Goal: Task Accomplishment & Management: Manage account settings

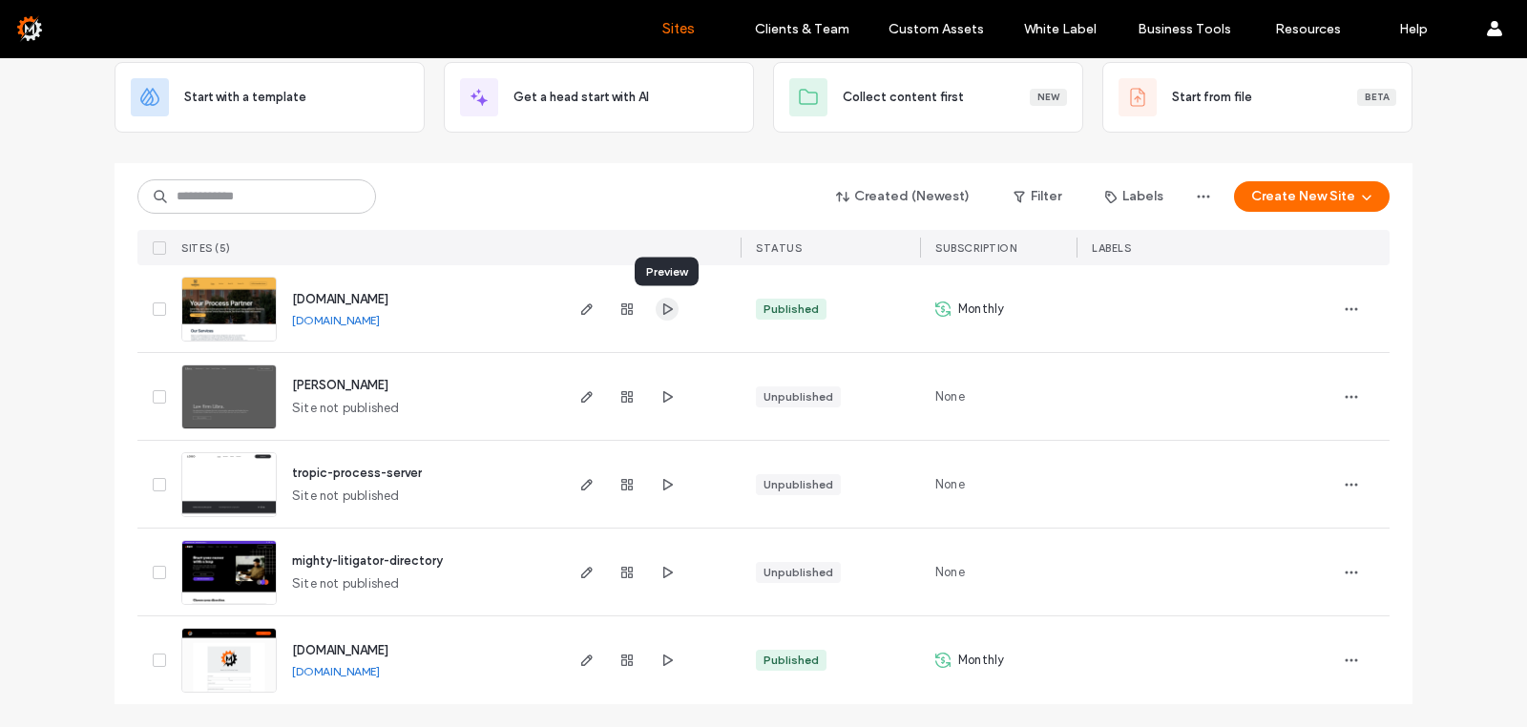
click at [667, 312] on use "button" at bounding box center [668, 308] width 10 height 11
click at [589, 309] on use "button" at bounding box center [586, 309] width 11 height 11
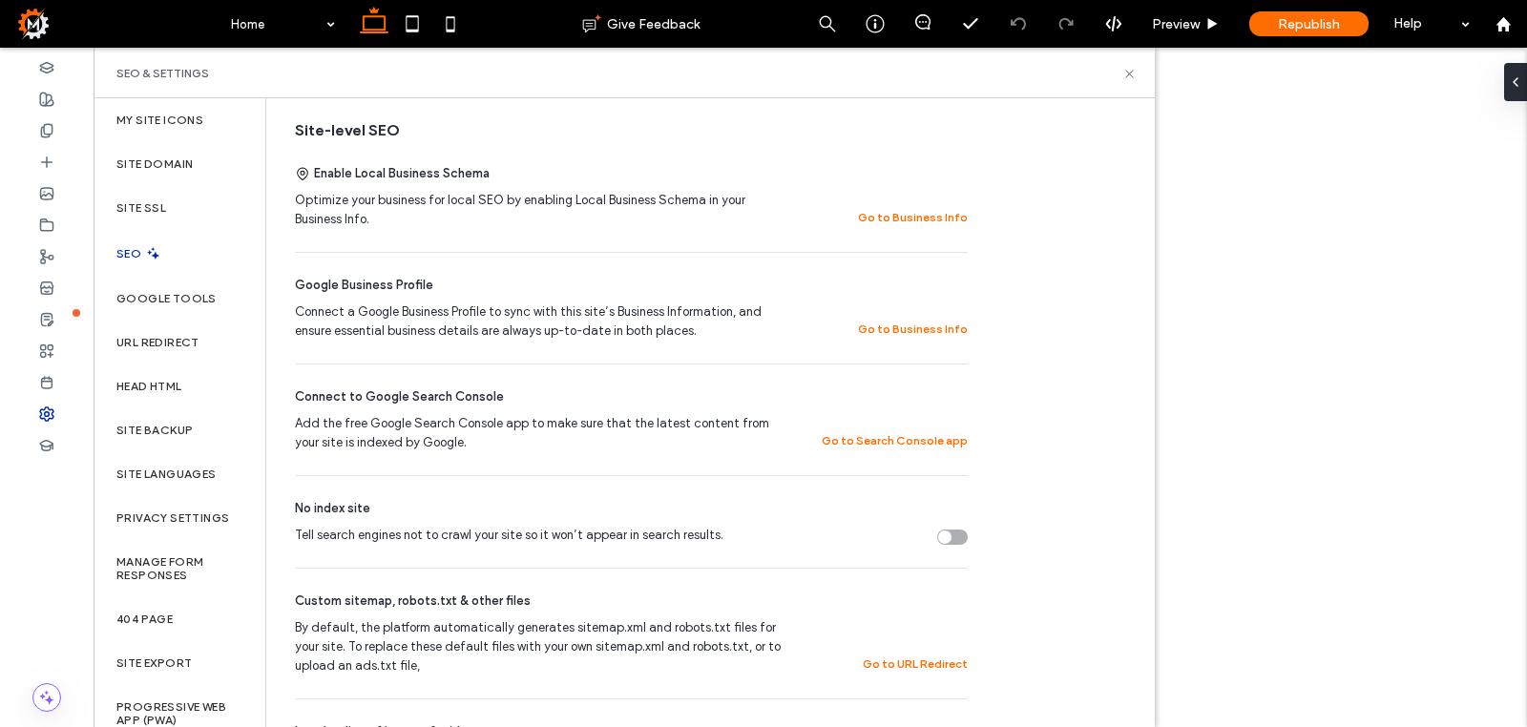
scroll to position [369, 0]
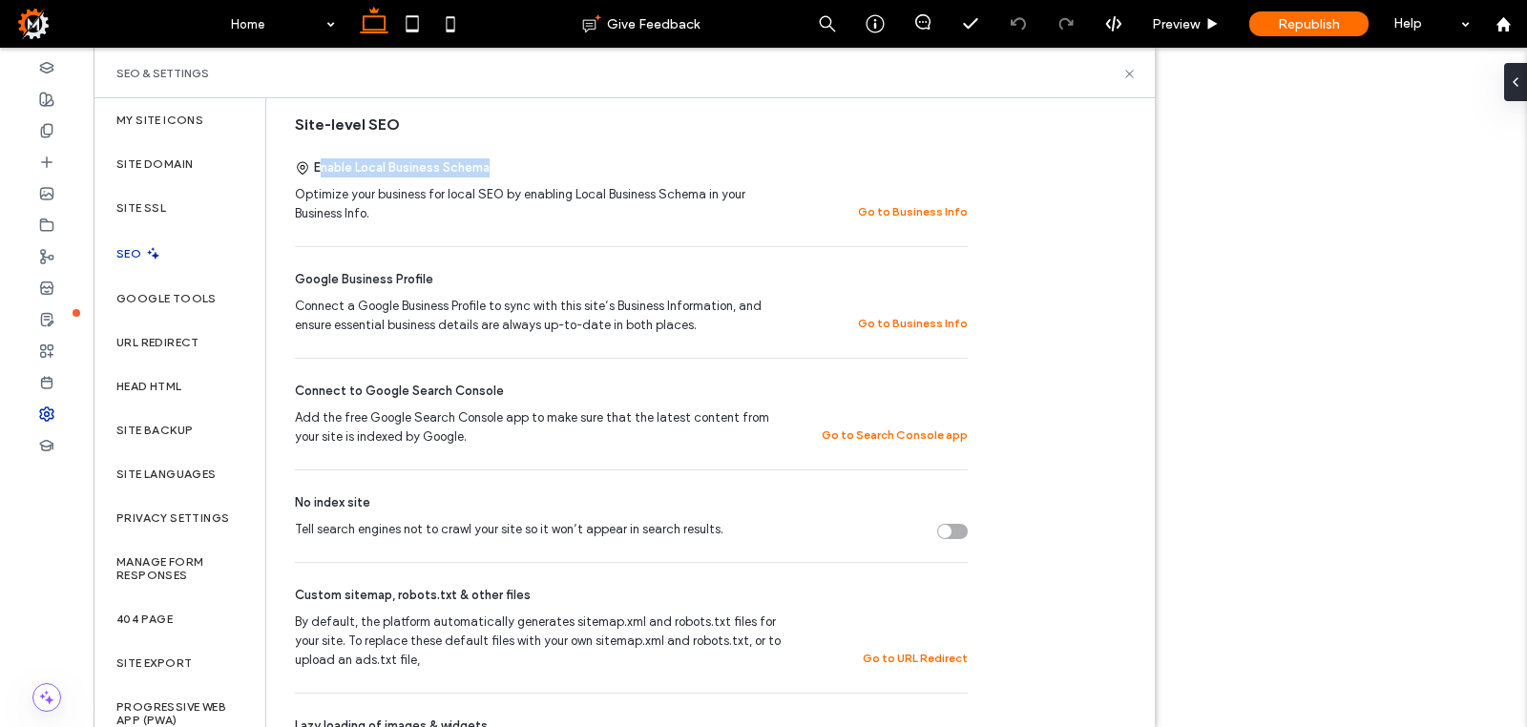
drag, startPoint x: 319, startPoint y: 174, endPoint x: 515, endPoint y: 183, distance: 196.9
click at [515, 178] on div "Enable Local Business Schema" at bounding box center [631, 167] width 673 height 19
click at [911, 221] on button "Go to Business Info" at bounding box center [913, 211] width 110 height 23
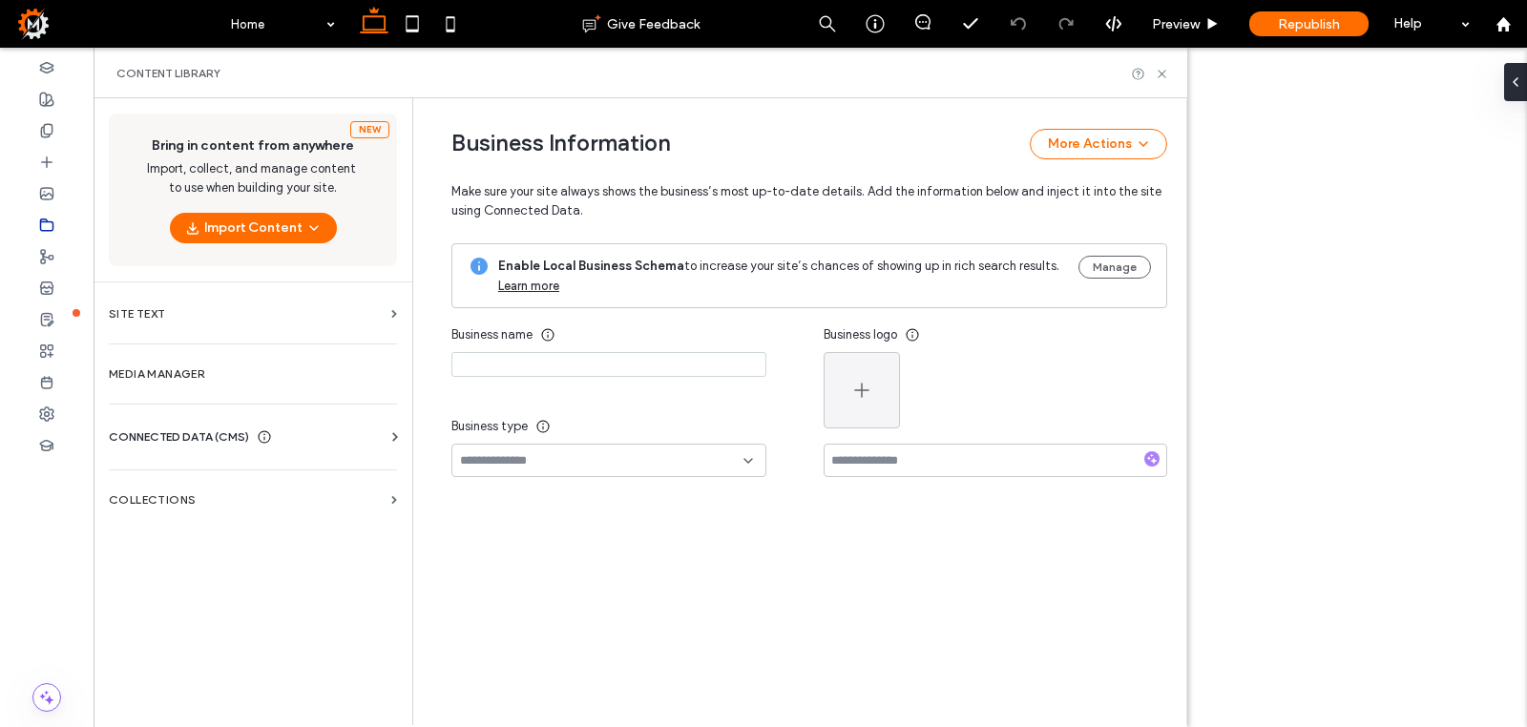
type input "**********"
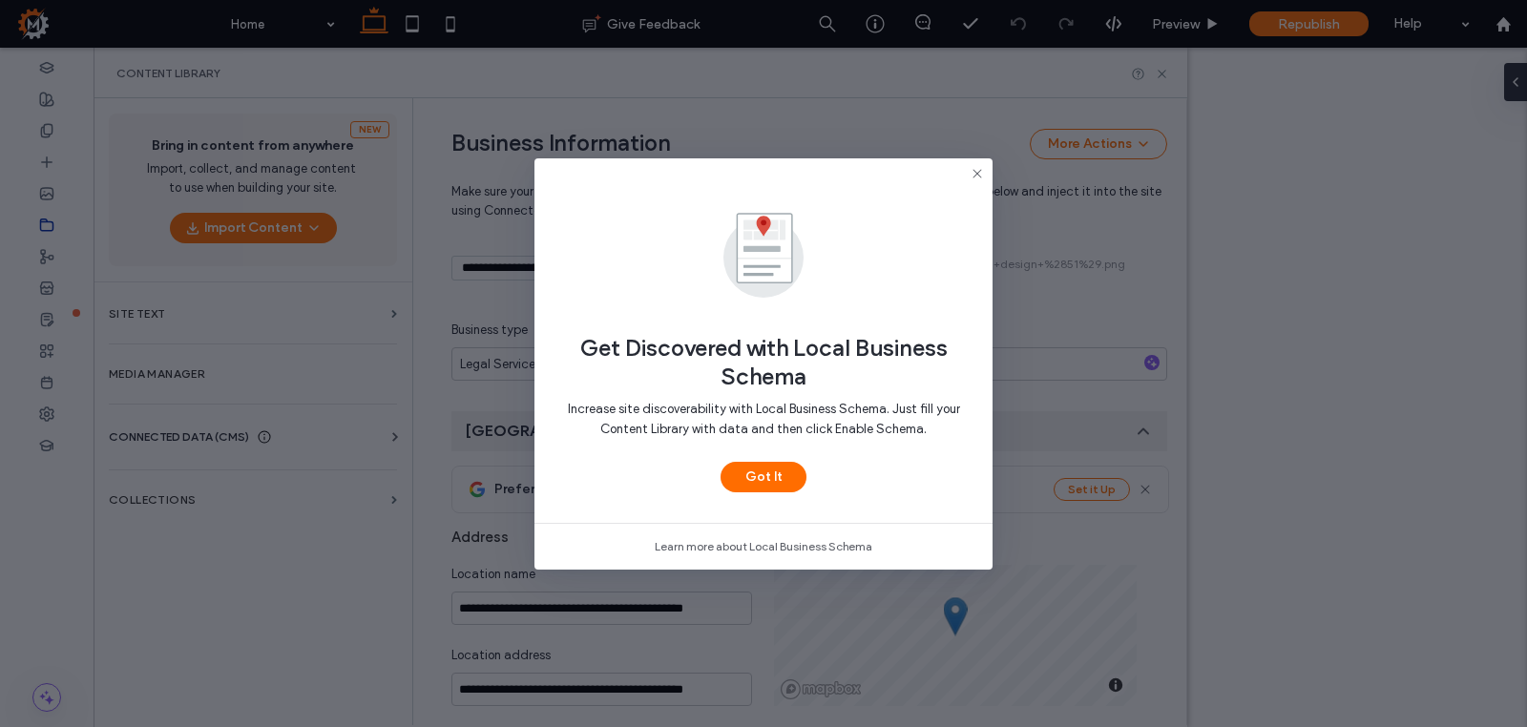
scroll to position [275, 0]
drag, startPoint x: 724, startPoint y: 373, endPoint x: 821, endPoint y: 380, distance: 97.6
click at [821, 380] on span "Get Discovered with Local Business Schema" at bounding box center [763, 362] width 397 height 57
click at [981, 176] on use at bounding box center [977, 173] width 9 height 9
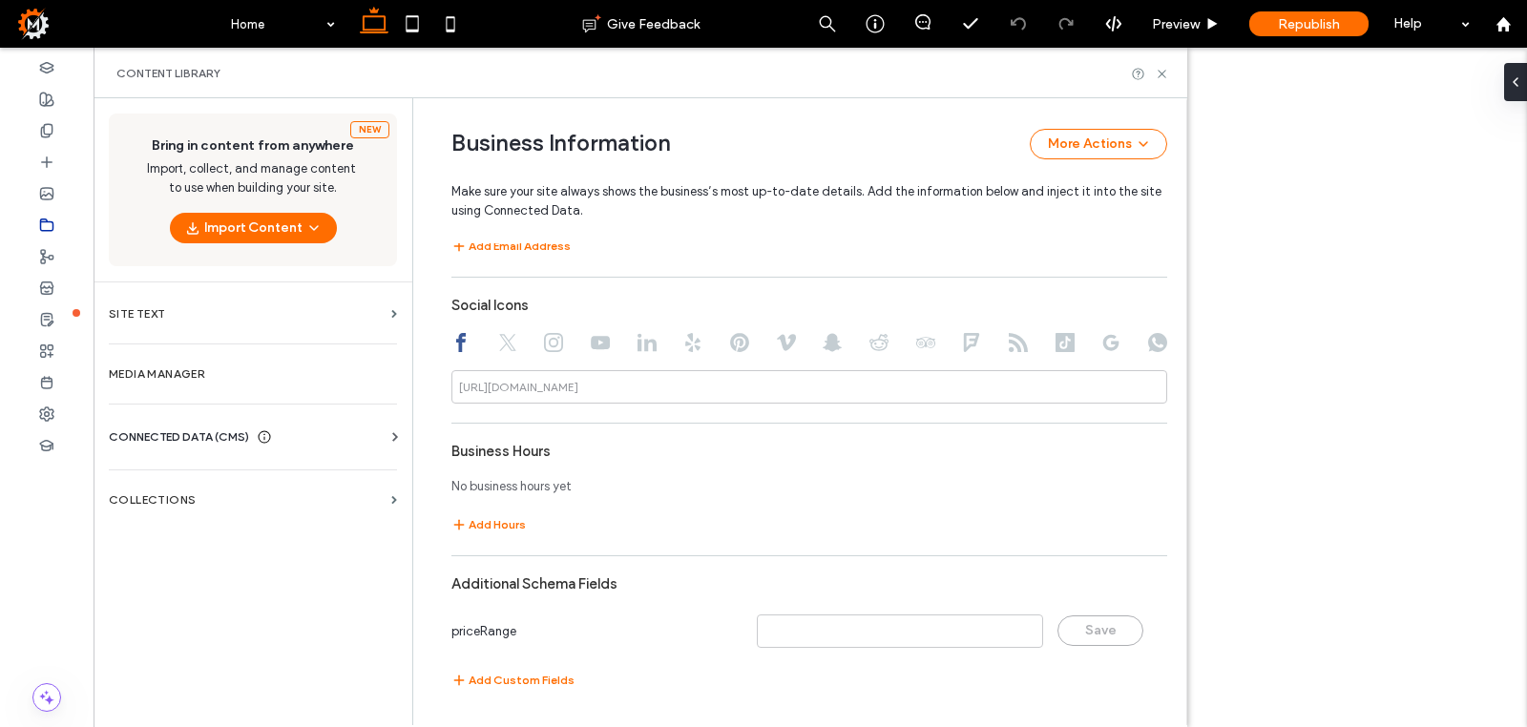
scroll to position [1115, 0]
click at [620, 394] on input at bounding box center [809, 386] width 716 height 33
click at [510, 335] on icon at bounding box center [507, 342] width 19 height 19
click at [562, 337] on icon at bounding box center [553, 342] width 19 height 19
click at [614, 339] on div at bounding box center [809, 344] width 716 height 23
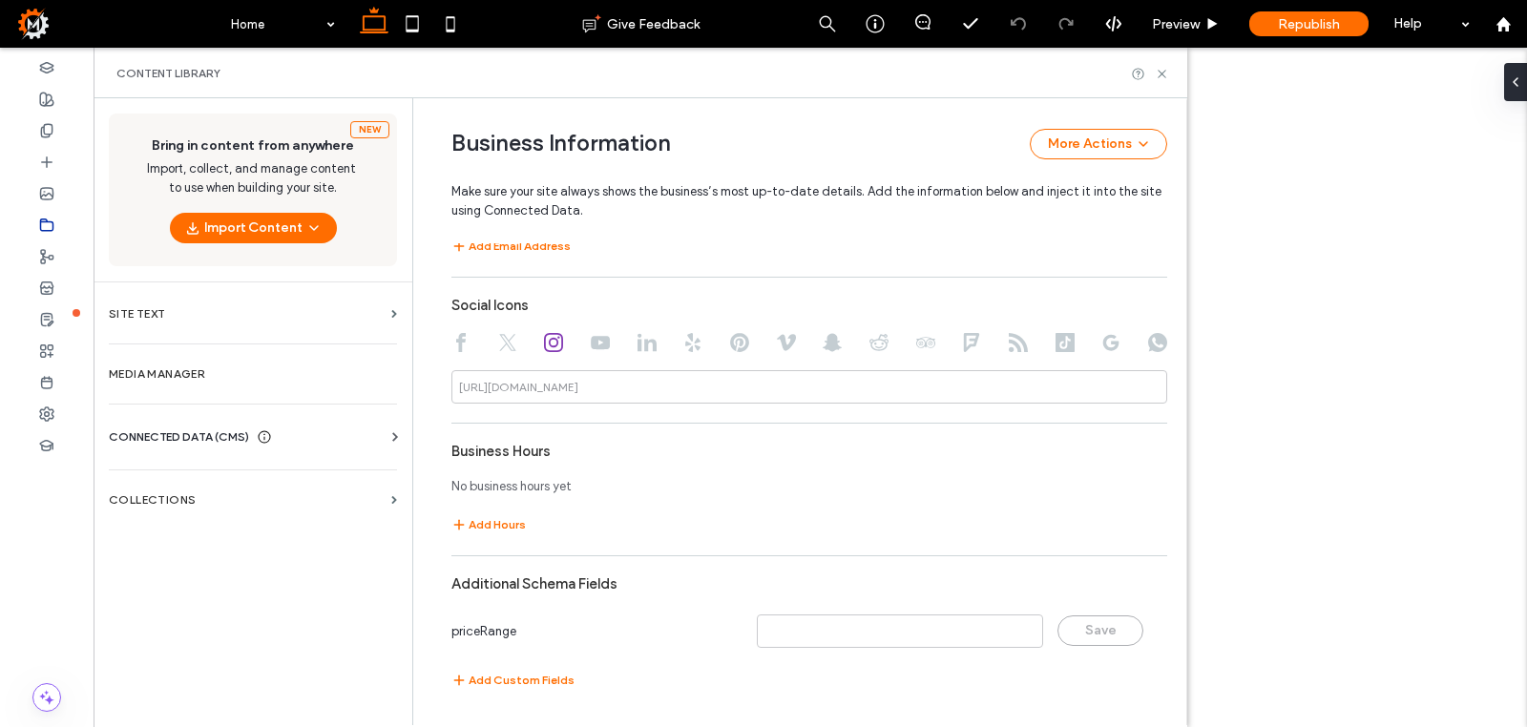
click at [595, 340] on use at bounding box center [600, 342] width 19 height 13
click at [592, 387] on input at bounding box center [809, 386] width 716 height 33
click at [559, 344] on icon at bounding box center [553, 342] width 19 height 19
click at [602, 388] on input at bounding box center [809, 386] width 716 height 33
click at [600, 382] on input at bounding box center [809, 386] width 716 height 33
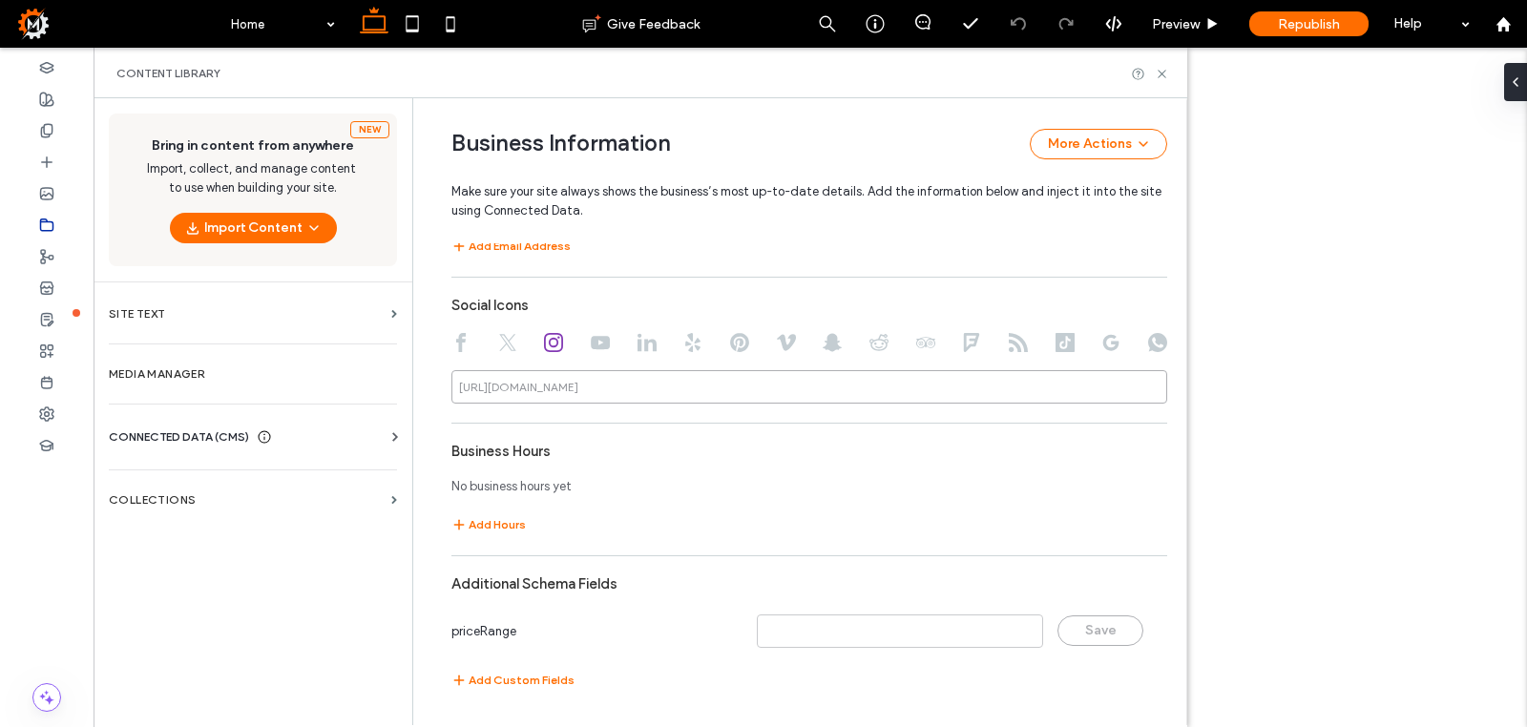
scroll to position [1106, 0]
click at [603, 349] on use at bounding box center [600, 342] width 19 height 13
click at [462, 347] on use at bounding box center [461, 342] width 10 height 19
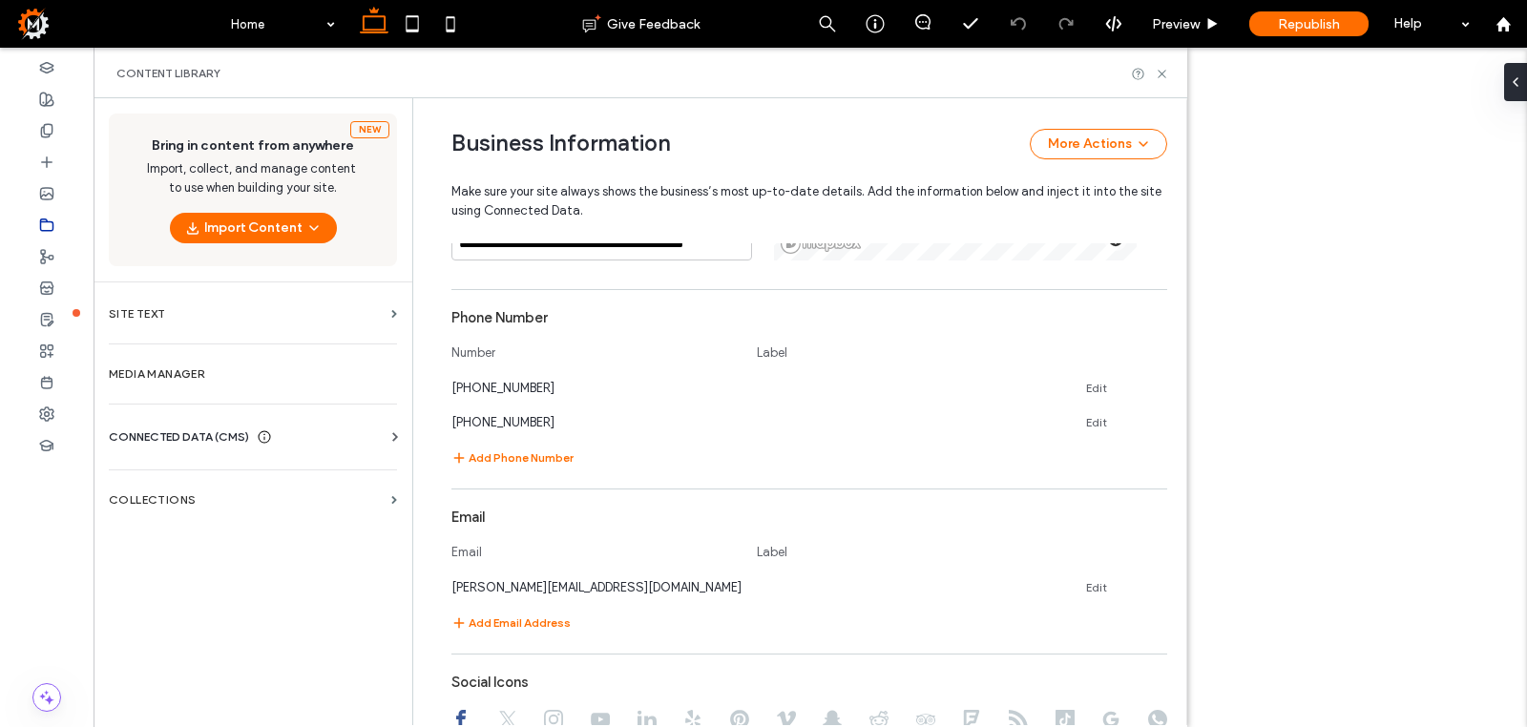
scroll to position [723, 0]
click at [1157, 78] on icon at bounding box center [1162, 74] width 14 height 14
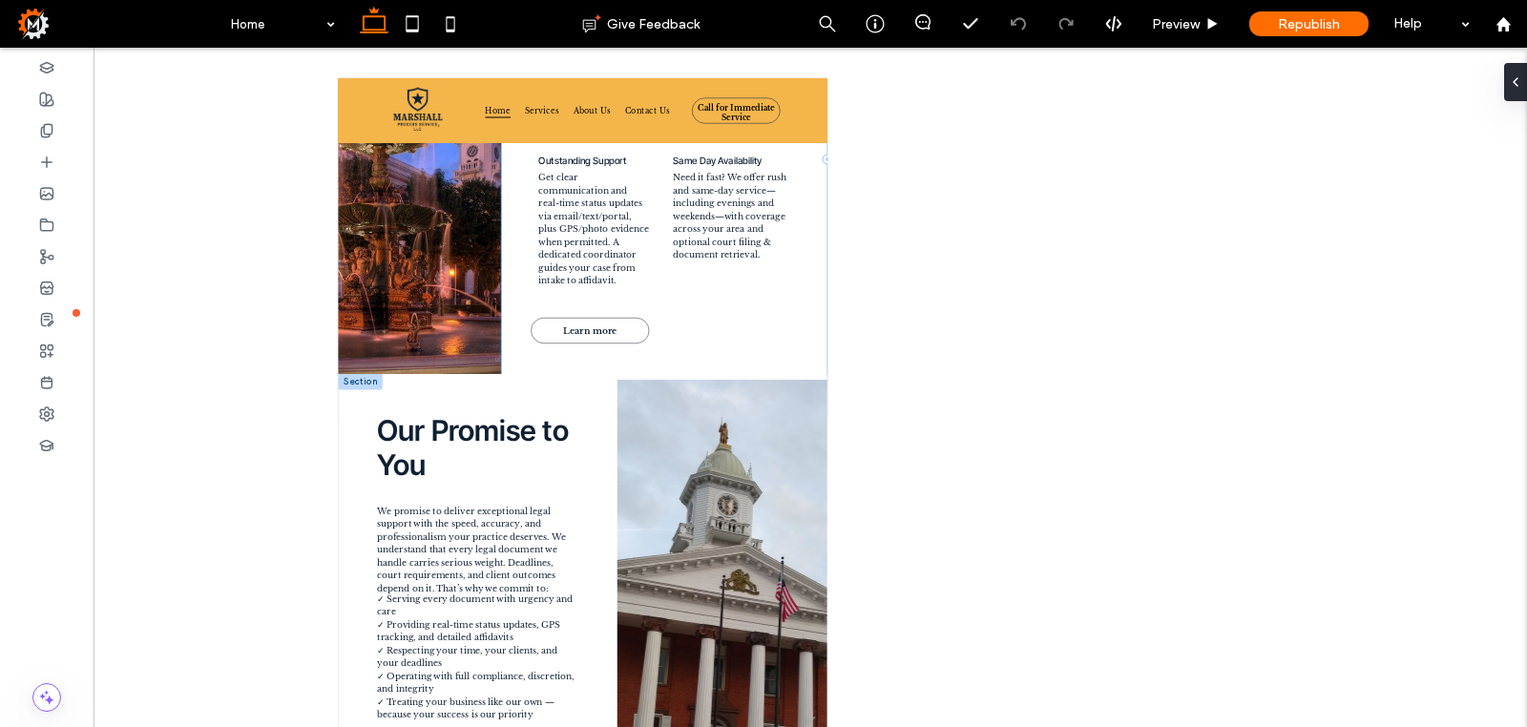
scroll to position [2735, 0]
